Goal: Answer question/provide support: Share knowledge or assist other users

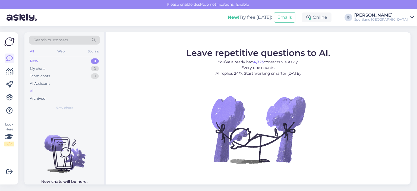
click at [43, 89] on div "All" at bounding box center [64, 91] width 71 height 8
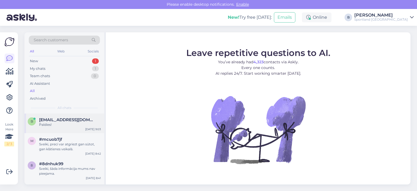
click at [66, 123] on div "Paldies!" at bounding box center [70, 124] width 62 height 5
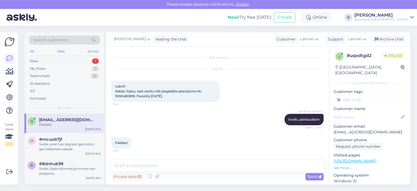
click at [127, 95] on span "Labrīt! Sakiet, lūdzu, kad varētu tikt piegādāts pasūtījums Nr. 1000480699. Pas…" at bounding box center [159, 91] width 88 height 14
copy span "1000480699"
click at [232, 163] on textarea at bounding box center [217, 165] width 213 height 11
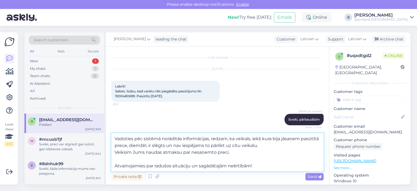
type textarea "Vadoties pēc sistēmā norādītās informācijas, redzam, ka veikals, iekš kura bija…"
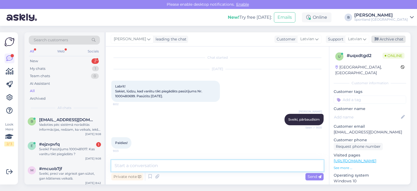
scroll to position [52, 0]
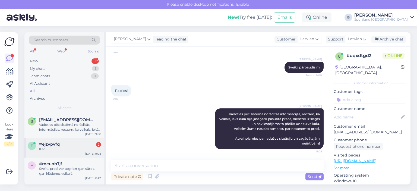
click at [75, 142] on div "#ejzvpvfq 2" at bounding box center [70, 144] width 62 height 5
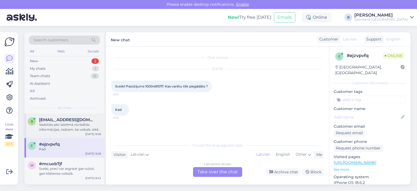
click at [61, 130] on div "Vadoties pēc sistēmā norādītās informācijas, redzam, ka veikals, iekš kura bija…" at bounding box center [70, 127] width 62 height 10
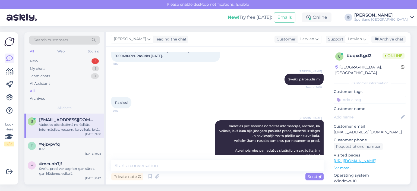
scroll to position [52, 0]
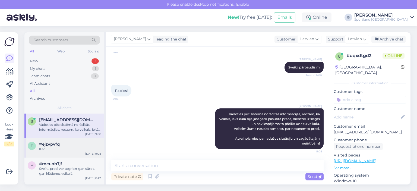
click at [61, 145] on div "#ejzvpvfq" at bounding box center [70, 144] width 62 height 5
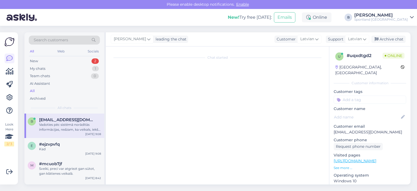
scroll to position [0, 0]
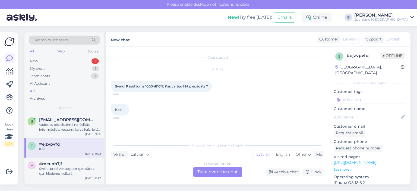
click at [214, 174] on div "Latvian to Latvian Take over the chat" at bounding box center [217, 172] width 49 height 10
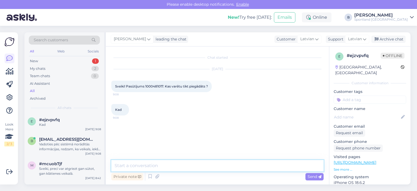
click at [213, 169] on textarea at bounding box center [217, 165] width 213 height 11
type textarea "Sveiki, pārbaudīsim"
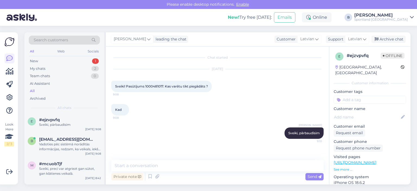
click at [157, 85] on span "Sveiki! Pasūtījums 1000481017. Kas varētu tikt piegādāts ?" at bounding box center [161, 86] width 93 height 4
copy span "1000481017"
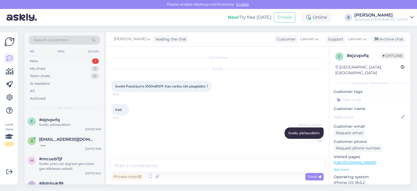
click at [216, 100] on div "Kad 9:08" at bounding box center [217, 109] width 213 height 23
click at [61, 142] on div "Labi, paldies!" at bounding box center [70, 144] width 62 height 5
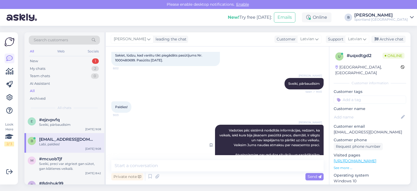
scroll to position [75, 0]
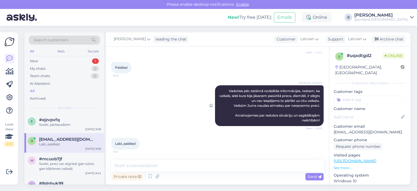
drag, startPoint x: 316, startPoint y: 119, endPoint x: 223, endPoint y: 90, distance: 98.1
click at [223, 90] on div "[PERSON_NAME] Vadoties pēc sistēmā norādītās informācijas, redzam, ka veikals, …" at bounding box center [269, 105] width 109 height 41
copy span "Vadoties pēc sistēmā norādītās informācijas, redzam, ka veikals, iekš kura bija…"
click at [62, 126] on div "Sveiki, pārbaudīsim" at bounding box center [70, 124] width 62 height 5
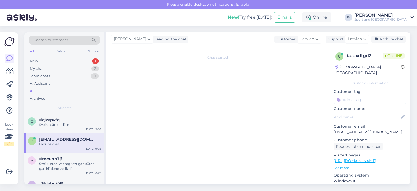
scroll to position [0, 0]
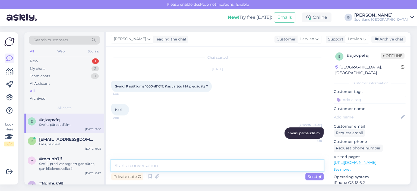
click at [162, 166] on textarea at bounding box center [217, 165] width 213 height 11
click at [68, 142] on div "Labi, paldies!" at bounding box center [70, 144] width 62 height 5
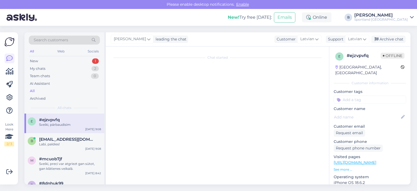
scroll to position [76, 0]
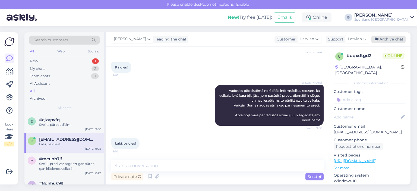
click at [383, 40] on div "Archive chat" at bounding box center [389, 39] width 34 height 7
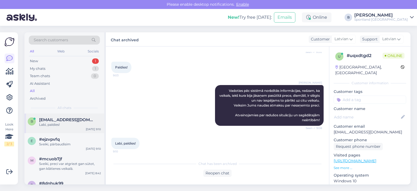
click at [47, 122] on div "Labi, paldies!" at bounding box center [70, 124] width 62 height 5
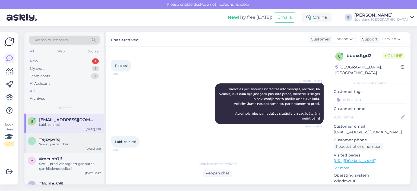
click at [57, 145] on div "Sveiki, pārbaudīsim" at bounding box center [70, 144] width 62 height 5
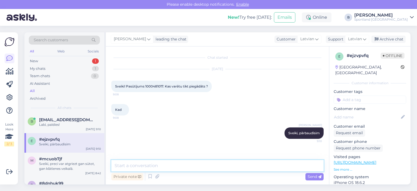
click at [170, 168] on textarea at bounding box center [217, 165] width 213 height 11
paste textarea "Vadoties pēc sistēmā norādītās informācijas, redzam, ka veikals, iekš kura bija…"
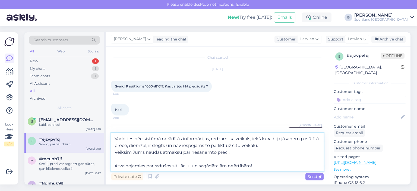
drag, startPoint x: 262, startPoint y: 139, endPoint x: 254, endPoint y: 138, distance: 7.9
click at [254, 138] on textarea "Vadoties pēc sistēmā norādītās informācijas, redzam, ka veikals, iekš kura bija…" at bounding box center [217, 152] width 213 height 38
click at [263, 139] on textarea "Vadoties pēc sistēmā norādītās informācijas, redzam, ka veikals, kura bija jāsa…" at bounding box center [217, 152] width 213 height 38
drag, startPoint x: 297, startPoint y: 139, endPoint x: 283, endPoint y: 140, distance: 14.2
click at [283, 140] on textarea "Vadoties pēc sistēmā norādītās informācijas, redzam, ka veikals, kuram bija jās…" at bounding box center [217, 152] width 213 height 38
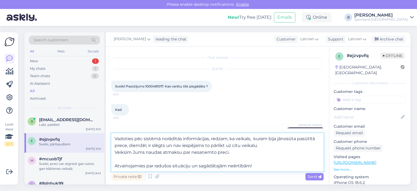
type textarea "Vadoties pēc sistēmā norādītās informācijas, redzam, ka veikals, kuram bija jān…"
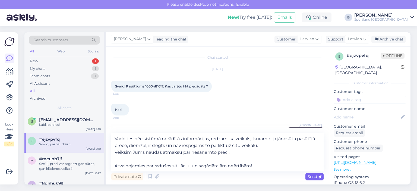
click at [310, 175] on span "Send" at bounding box center [315, 176] width 14 height 5
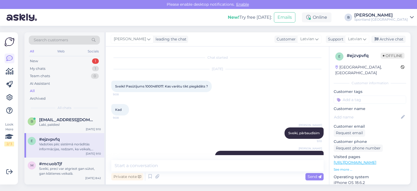
scroll to position [42, 0]
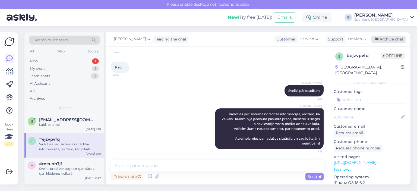
click at [391, 41] on div "Archive chat" at bounding box center [389, 39] width 34 height 7
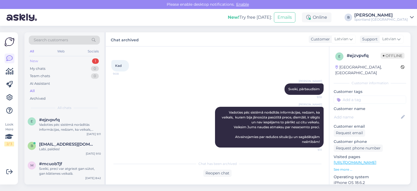
click at [45, 62] on div "New 1" at bounding box center [64, 61] width 71 height 8
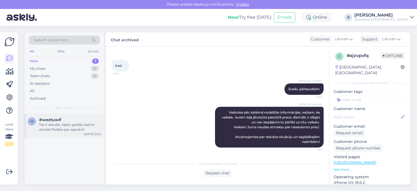
click at [59, 126] on div "Tas ir aktuāls, tāpēc gaidīšu kad to atsūtīs! Paldies par sapratni!" at bounding box center [70, 127] width 62 height 10
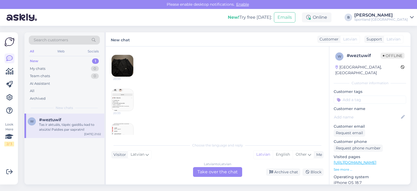
scroll to position [55, 0]
click at [122, 101] on img at bounding box center [123, 99] width 22 height 22
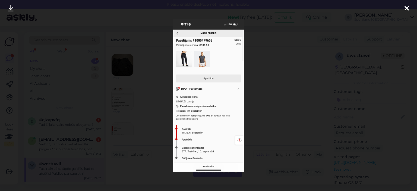
click at [260, 82] on div at bounding box center [208, 95] width 417 height 191
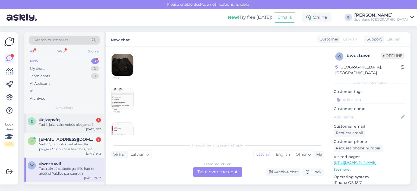
click at [58, 118] on span "#ejzvpvfq" at bounding box center [49, 119] width 21 height 5
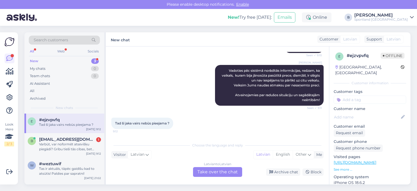
click at [227, 167] on div "Choose the language and reply Visitor Latvian Me Latvian English Other Latvian …" at bounding box center [217, 158] width 213 height 37
click at [230, 170] on div "Latvian to Latvian Take over the chat" at bounding box center [217, 172] width 49 height 10
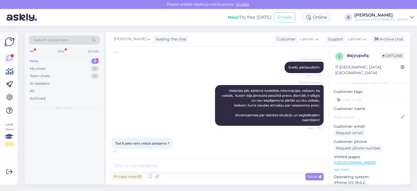
scroll to position [66, 0]
click at [230, 170] on textarea at bounding box center [217, 165] width 213 height 11
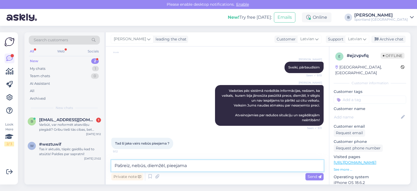
type textarea "Pašreiz, nebūs, diemžēl, pieejama."
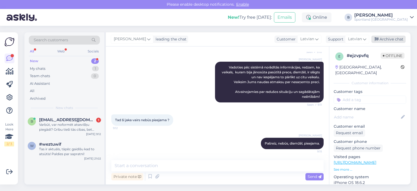
click at [390, 41] on div "Archive chat" at bounding box center [389, 39] width 34 height 7
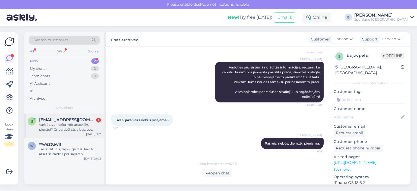
click at [62, 127] on div "Varbūt, var noformēt atsevišķu piegādi? Gribu tieši tās cibas, bet tagad neredz…" at bounding box center [70, 127] width 62 height 10
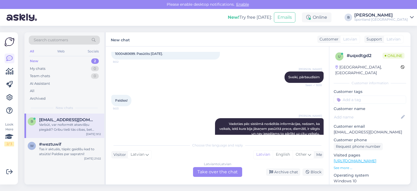
scroll to position [0, 0]
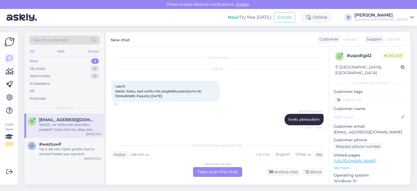
click at [124, 96] on span "Labrīt! Sakiet, lūdzu, kad varētu tikt piegādāts pasūtījums Nr. 1000480699. Pas…" at bounding box center [159, 91] width 88 height 14
copy span "1000480699"
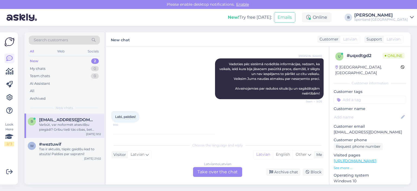
scroll to position [124, 0]
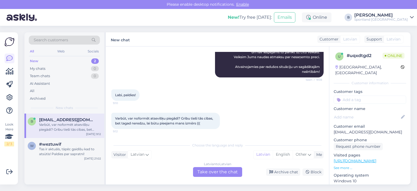
click at [214, 170] on div "Latvian to Latvian Take over the chat" at bounding box center [217, 172] width 49 height 10
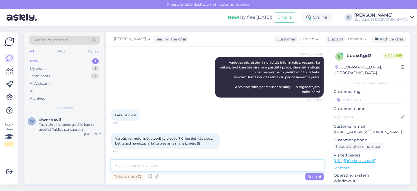
click at [214, 170] on textarea at bounding box center [217, 165] width 213 height 11
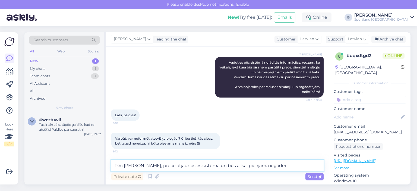
type textarea "Pēc [PERSON_NAME], prece atjaunosies sistēmā un būs atkal pieejama iegādei."
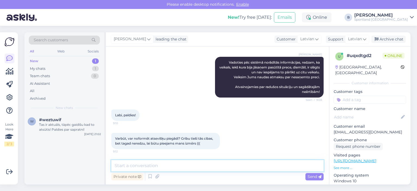
scroll to position [132, 0]
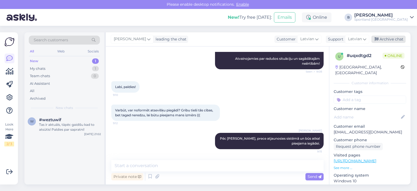
click at [392, 40] on div "Archive chat" at bounding box center [389, 39] width 34 height 7
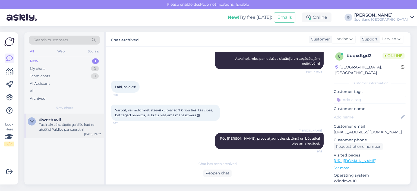
click at [59, 131] on div "Tas ir aktuāls, tāpēc gaidīšu kad to atsūtīs! Paldies par sapratni!" at bounding box center [70, 127] width 62 height 10
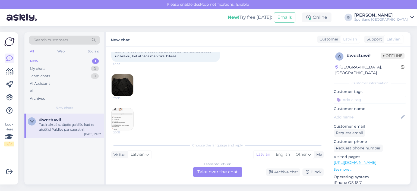
scroll to position [1, 0]
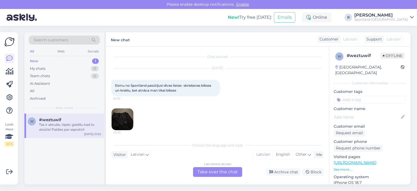
click at [129, 71] on div "[DATE] Esmu no Sportland pasūtījusi divas lietas- skriešanas bikses un kreklu, …" at bounding box center [217, 134] width 213 height 142
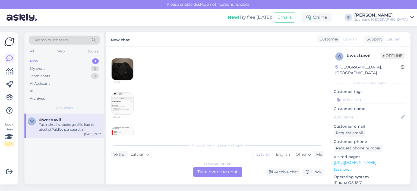
scroll to position [82, 0]
click at [129, 74] on img at bounding box center [123, 72] width 22 height 22
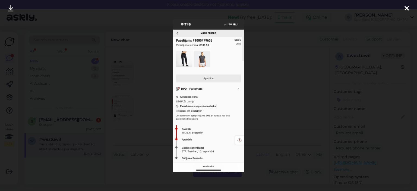
click at [129, 82] on div at bounding box center [208, 95] width 417 height 191
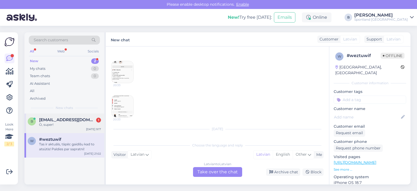
click at [60, 123] on div "O, super!" at bounding box center [70, 124] width 62 height 5
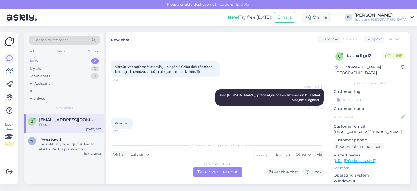
click at [224, 169] on div "Latvian to Latvian Take over the chat" at bounding box center [217, 172] width 49 height 10
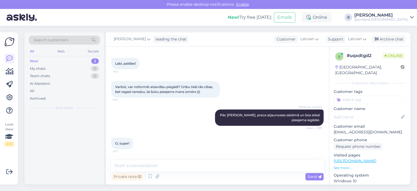
scroll to position [155, 0]
click at [385, 38] on div "Archive chat" at bounding box center [389, 39] width 34 height 7
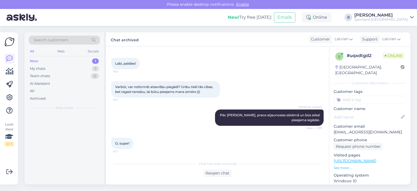
scroll to position [157, 0]
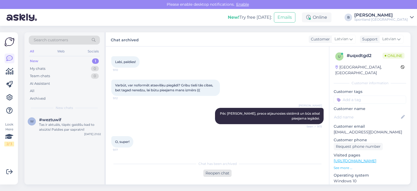
click at [219, 170] on div "Reopen chat" at bounding box center [218, 173] width 28 height 7
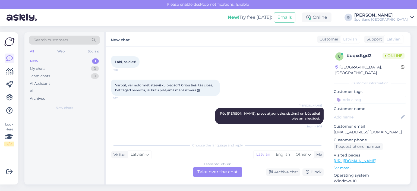
scroll to position [176, 0]
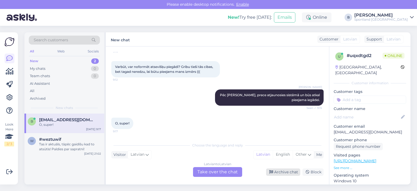
click at [286, 176] on div "Archive chat" at bounding box center [283, 171] width 34 height 7
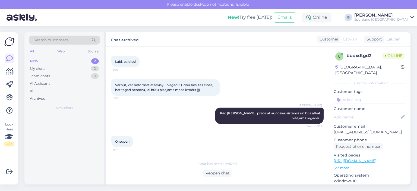
scroll to position [157, 0]
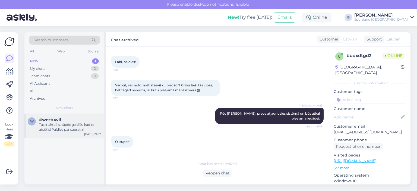
click at [70, 121] on div "#weztuwif" at bounding box center [70, 119] width 62 height 5
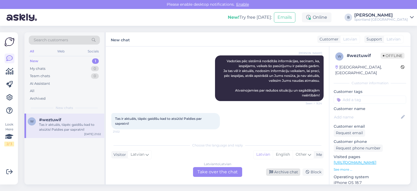
click at [287, 170] on div "Archive chat" at bounding box center [283, 171] width 34 height 7
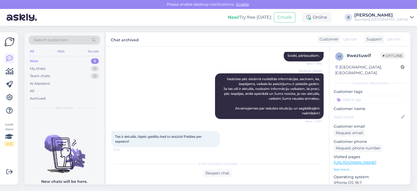
scroll to position [173, 0]
